Goal: Check status: Check status

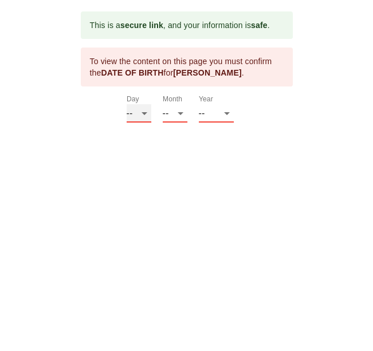
click at [140, 118] on select "-- 01 02 03 04 05 06 07 08 09 10 11 12 13 14 15 16 17 18 19 20 21 22 23 24 25 2…" at bounding box center [138, 113] width 25 height 18
select select "04"
click at [126, 116] on select "-- 01 02 03 04 05 06 07 08 09 10 11 12 13 14 15 16 17 18 19 20 21 22 23 24 25 2…" at bounding box center [138, 113] width 25 height 18
click at [178, 122] on select "-- 01 02 03 04 05 06 07 08 09 10 11 12" at bounding box center [175, 113] width 25 height 18
select select "05"
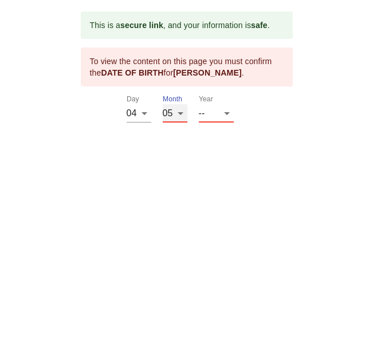
click at [163, 116] on select "-- 01 02 03 04 05 06 07 08 09 10 11 12" at bounding box center [175, 113] width 25 height 18
click at [219, 122] on select "-- 2025 2024 2023 2022 2021 2020 2019 2018 2017 2016 2015 2014 2013 2012 2011 2…" at bounding box center [216, 113] width 35 height 18
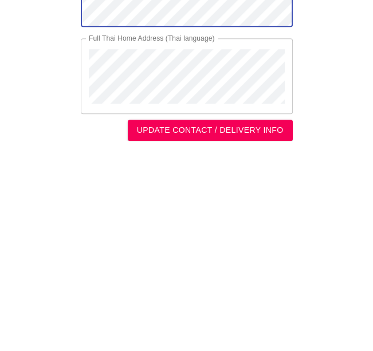
scroll to position [379, 0]
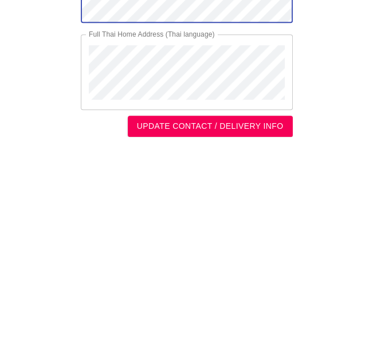
click at [204, 328] on span "UPDATE CONTACT / DELIVERY INFO" at bounding box center [210, 329] width 147 height 14
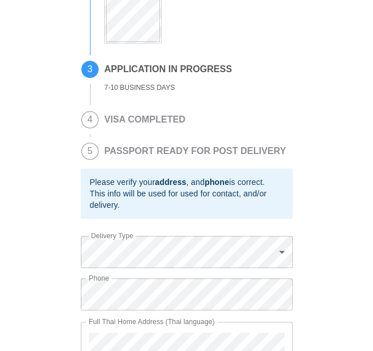
scroll to position [343, 0]
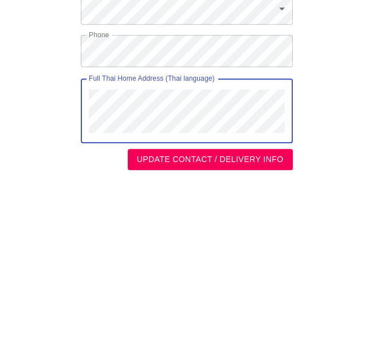
scroll to position [369, 0]
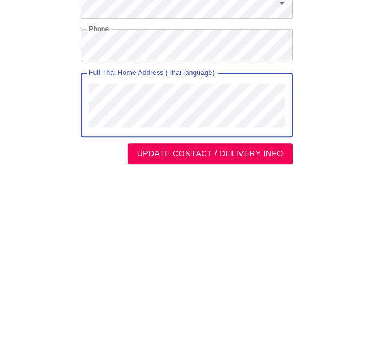
click at [206, 329] on span "UPDATE CONTACT / DELIVERY INFO" at bounding box center [210, 329] width 147 height 14
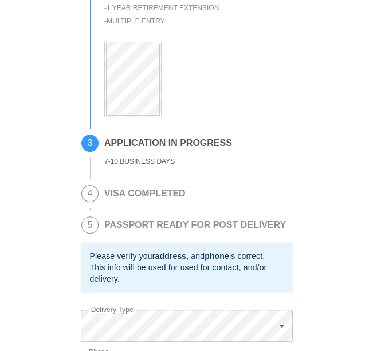
scroll to position [332, 0]
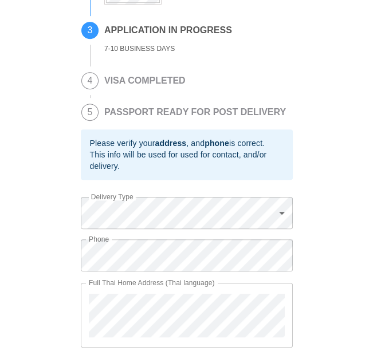
click at [280, 212] on body "This is a secure link , and your information is safe . 1 PASSPORT RECEIVED [PER…" at bounding box center [186, 27] width 373 height 718
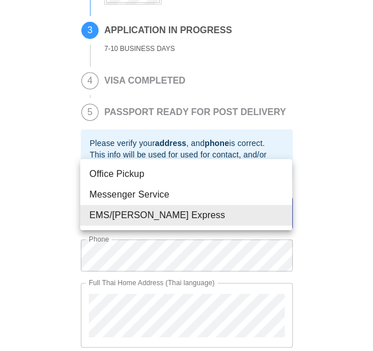
click at [152, 194] on li "Messenger Service" at bounding box center [186, 194] width 212 height 21
type input "Messenger Service"
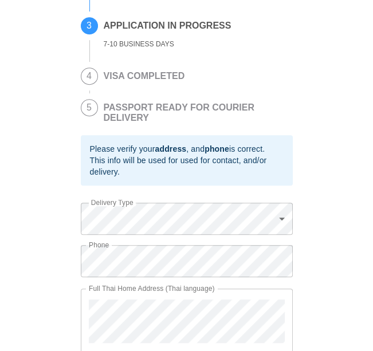
scroll to position [343, 0]
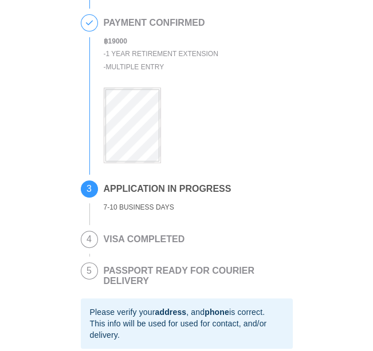
scroll to position [379, 0]
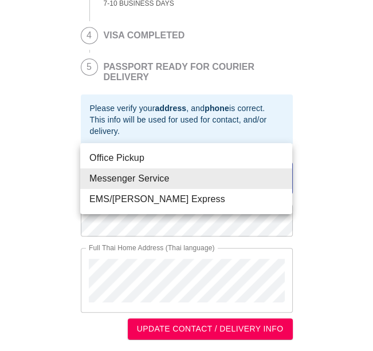
click at [168, 176] on li "Messenger Service" at bounding box center [186, 178] width 212 height 21
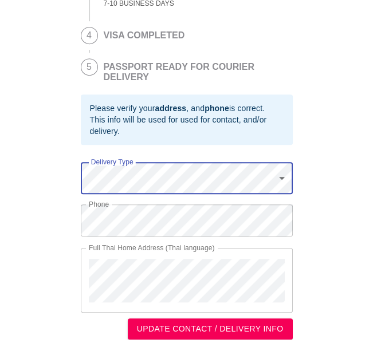
click at [180, 326] on span "UPDATE CONTACT / DELIVERY INFO" at bounding box center [210, 329] width 147 height 14
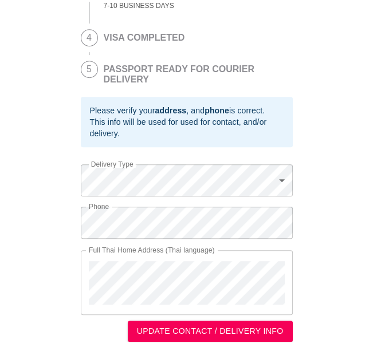
scroll to position [376, 0]
